Goal: Information Seeking & Learning: Learn about a topic

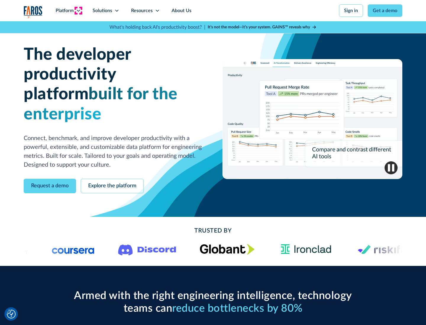
click at [78, 11] on icon at bounding box center [78, 10] width 5 height 5
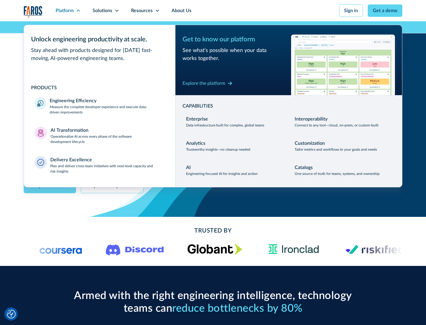
click at [107, 109] on p "Measure the complete developer experience and execute data-driven improvements" at bounding box center [107, 109] width 115 height 11
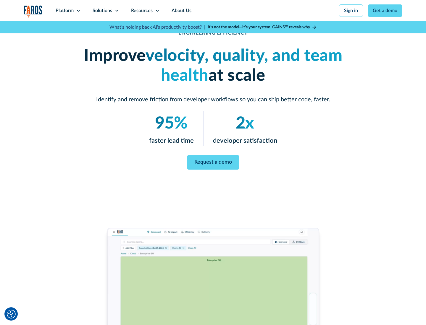
click at [213, 161] on link "Request a demo" at bounding box center [213, 162] width 52 height 14
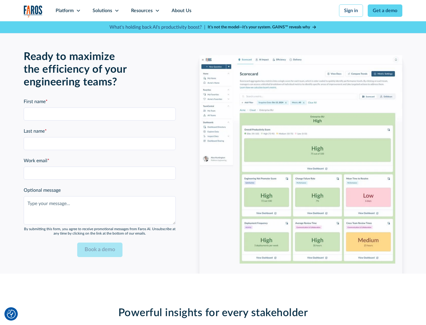
click at [78, 11] on icon at bounding box center [78, 10] width 5 height 5
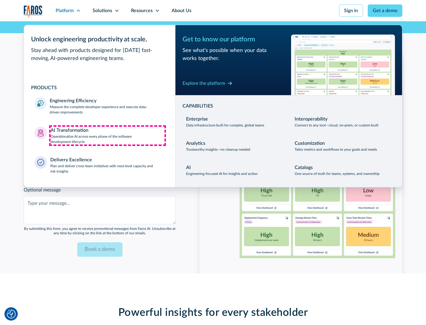
click at [107, 135] on p "Operationalize AI across every phase of the software development lifecycle" at bounding box center [108, 139] width 114 height 11
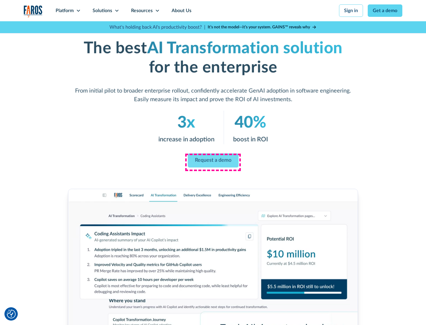
click at [213, 161] on link "Request a demo" at bounding box center [212, 161] width 51 height 14
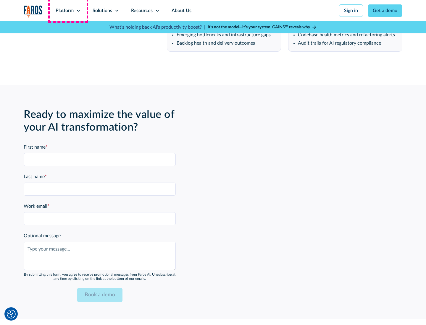
click at [68, 11] on div "Platform" at bounding box center [65, 10] width 18 height 7
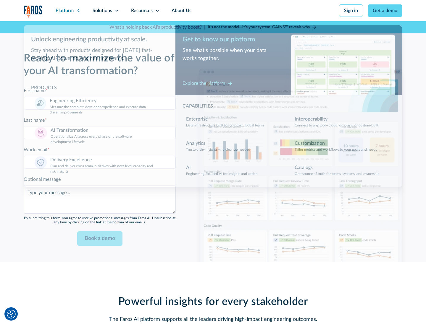
scroll to position [1439, 0]
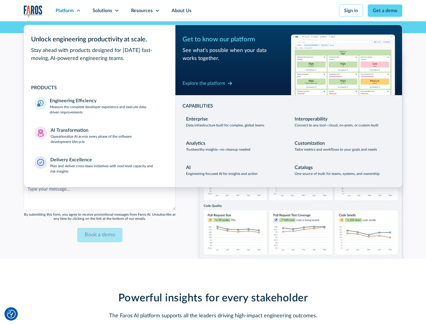
click at [204, 83] on div "Explore the platform" at bounding box center [203, 83] width 43 height 7
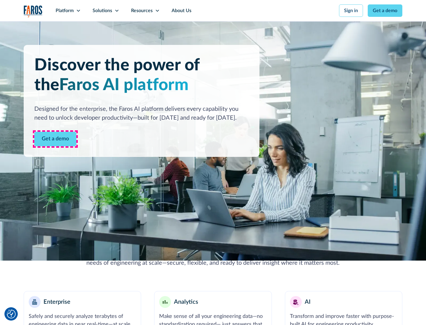
click at [55, 139] on link "Get a demo" at bounding box center [55, 139] width 42 height 14
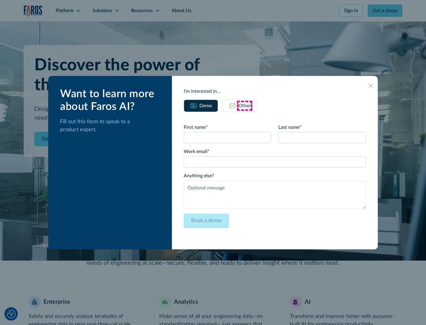
click at [245, 106] on div "Other" at bounding box center [244, 105] width 12 height 7
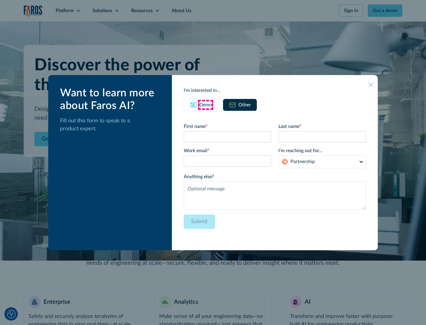
click at [205, 105] on div "Demo" at bounding box center [205, 104] width 12 height 7
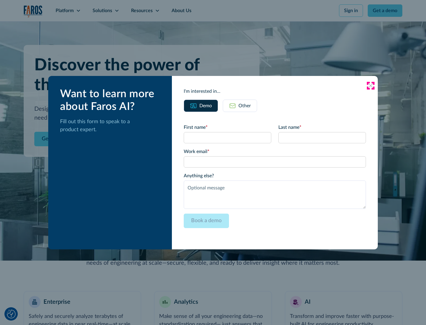
click at [370, 85] on icon at bounding box center [370, 85] width 5 height 5
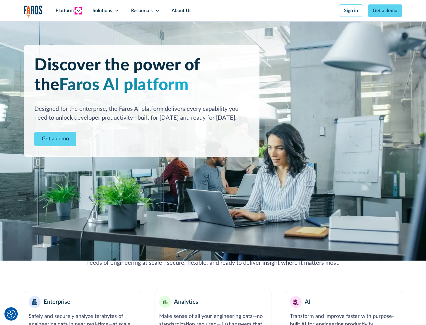
click at [78, 11] on icon at bounding box center [78, 10] width 5 height 5
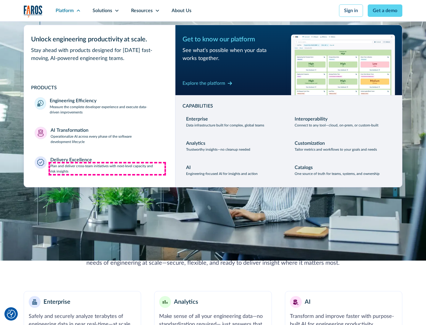
click at [107, 169] on p "Plan and deliver cross-team initiatives with next-level capacity and risk insig…" at bounding box center [107, 169] width 114 height 11
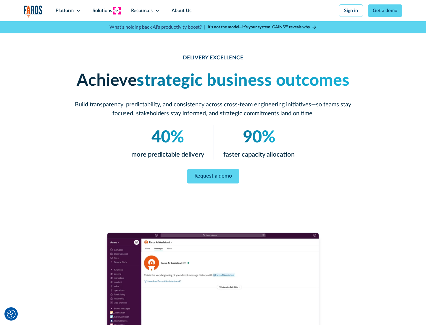
click at [116, 11] on icon at bounding box center [116, 10] width 5 height 5
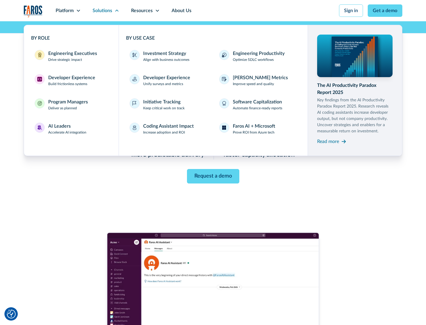
click at [71, 56] on div "Engineering Executives" at bounding box center [72, 53] width 49 height 7
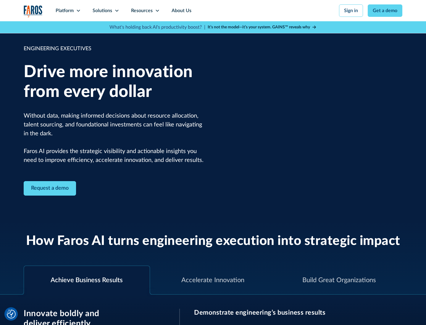
click at [116, 11] on icon at bounding box center [116, 10] width 5 height 5
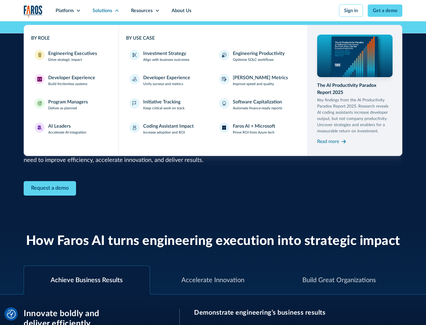
click at [71, 78] on div "Developer Experience" at bounding box center [71, 77] width 47 height 7
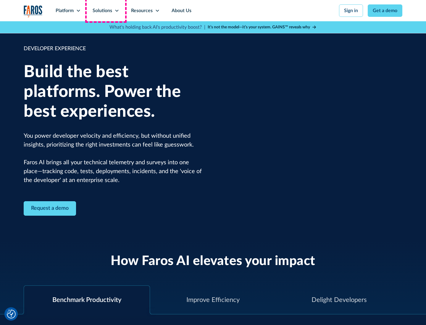
click at [106, 11] on div "Solutions" at bounding box center [103, 10] width 20 height 7
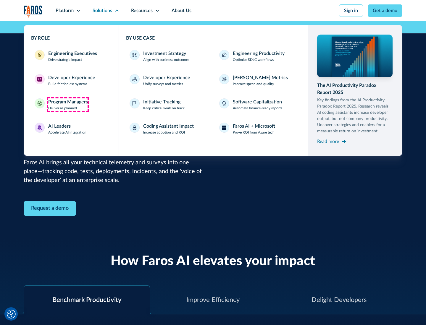
click at [68, 105] on div "Program Managers" at bounding box center [68, 101] width 40 height 7
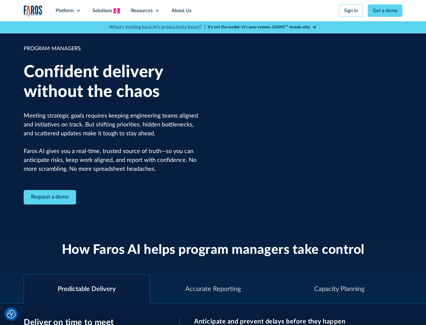
click at [116, 11] on icon at bounding box center [116, 10] width 5 height 5
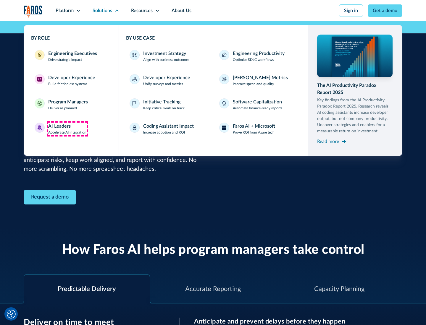
click at [67, 129] on div "AI Leaders" at bounding box center [59, 126] width 22 height 7
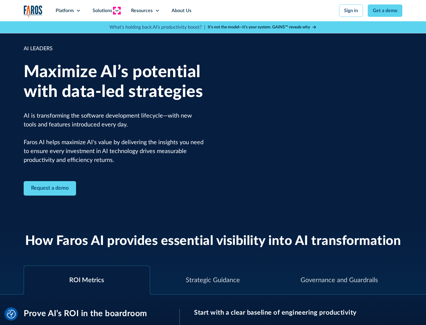
click at [116, 11] on icon at bounding box center [116, 10] width 5 height 5
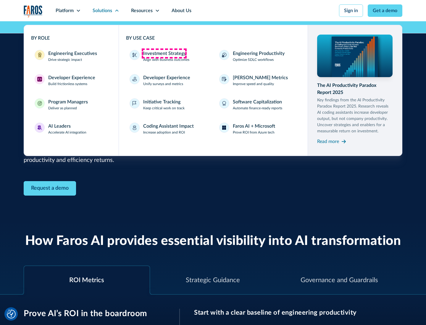
click at [164, 54] on div "Investment Strategy" at bounding box center [164, 53] width 43 height 7
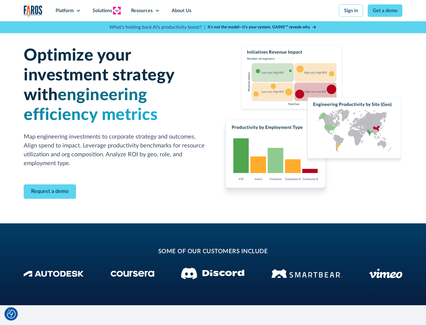
click at [116, 11] on icon at bounding box center [116, 10] width 5 height 5
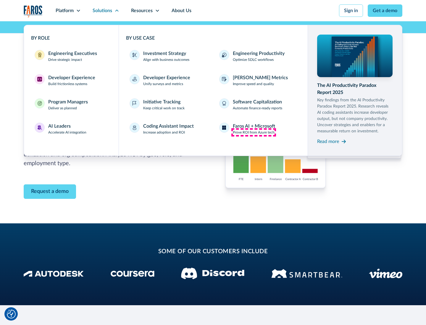
click at [253, 132] on p "Prove ROI from Azure tech" at bounding box center [254, 132] width 42 height 5
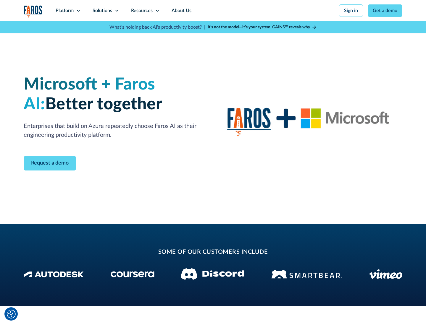
click at [116, 11] on icon at bounding box center [116, 10] width 5 height 5
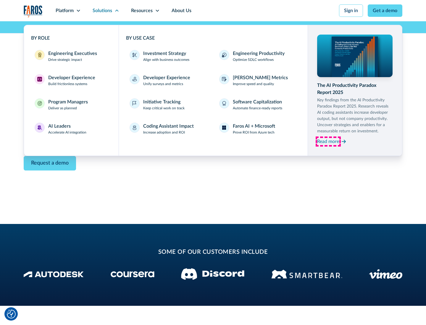
click at [328, 141] on div "Read more" at bounding box center [328, 141] width 22 height 7
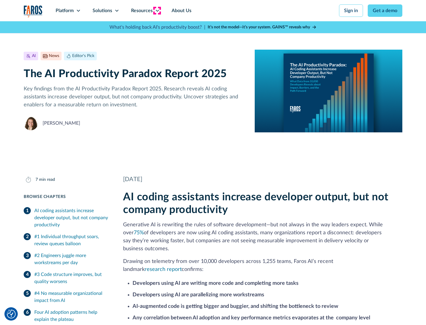
click at [157, 11] on icon at bounding box center [157, 10] width 5 height 5
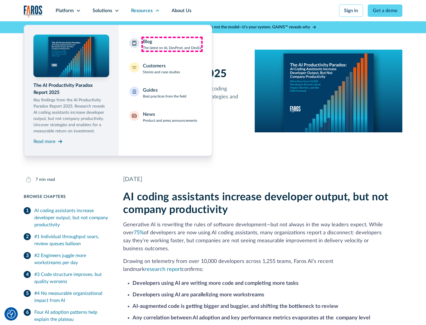
click at [172, 44] on div "Blog The latest on AI, DevProd, and DevEx" at bounding box center [172, 44] width 58 height 12
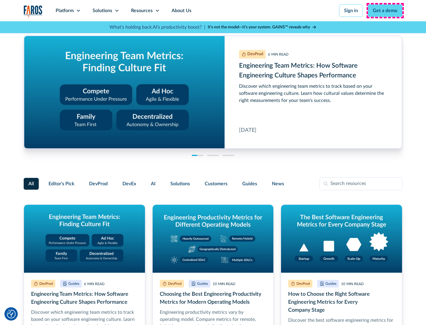
click at [385, 11] on link "Get a demo" at bounding box center [385, 10] width 35 height 12
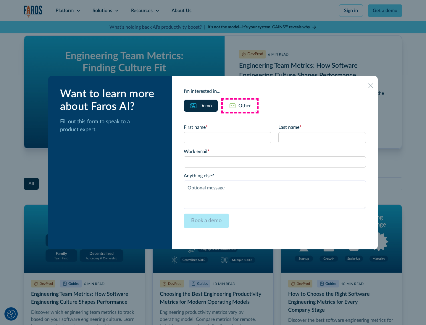
click at [240, 106] on div "Other" at bounding box center [244, 105] width 12 height 7
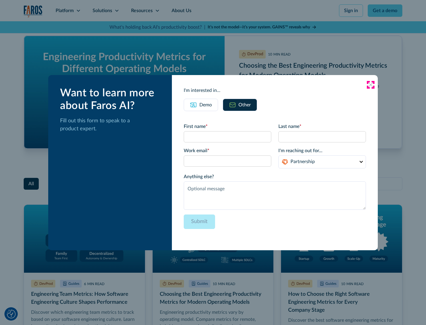
click at [370, 85] on icon at bounding box center [370, 84] width 5 height 5
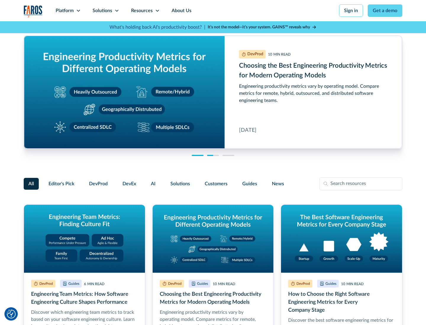
click at [181, 11] on link "About Us" at bounding box center [182, 10] width 32 height 21
